Goal: Transaction & Acquisition: Purchase product/service

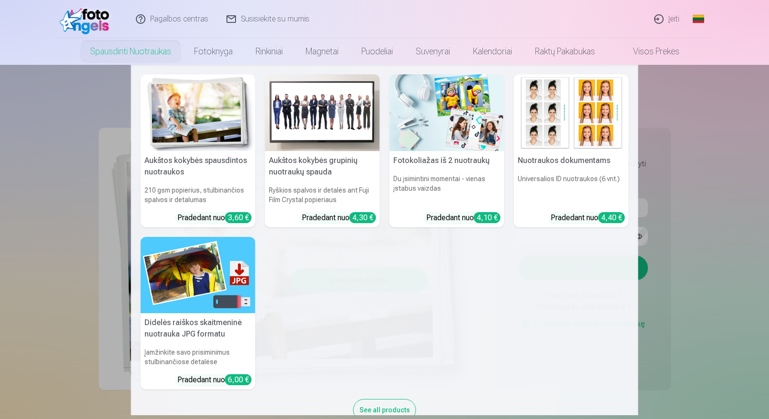
click at [141, 57] on link "Spausdinti nuotraukas" at bounding box center [131, 51] width 104 height 27
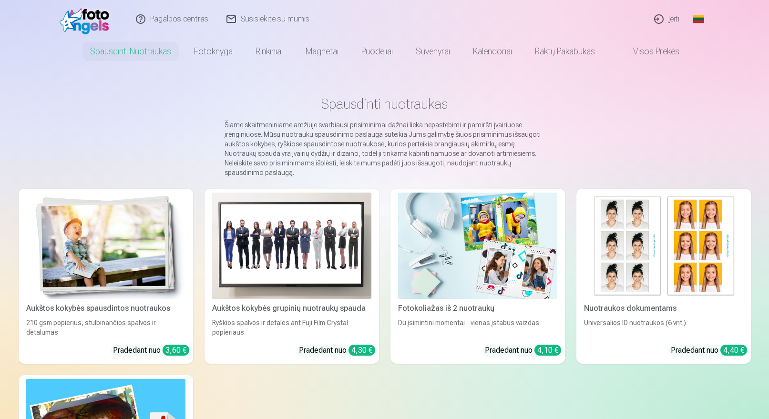
click at [112, 246] on img at bounding box center [105, 246] width 159 height 106
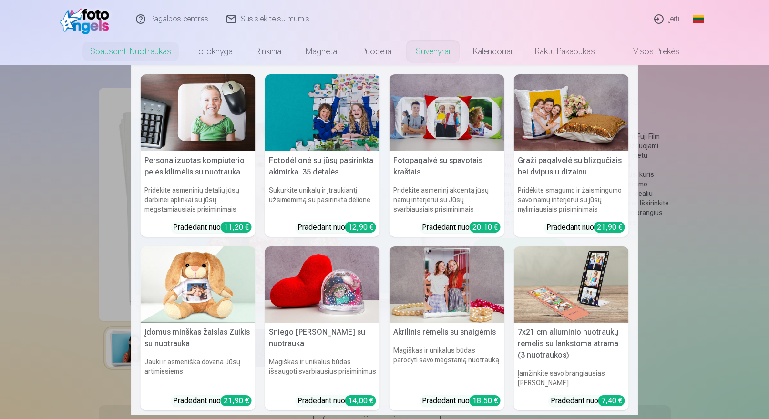
click at [422, 53] on link "Suvenyrai" at bounding box center [432, 51] width 57 height 27
